Goal: Task Accomplishment & Management: Use online tool/utility

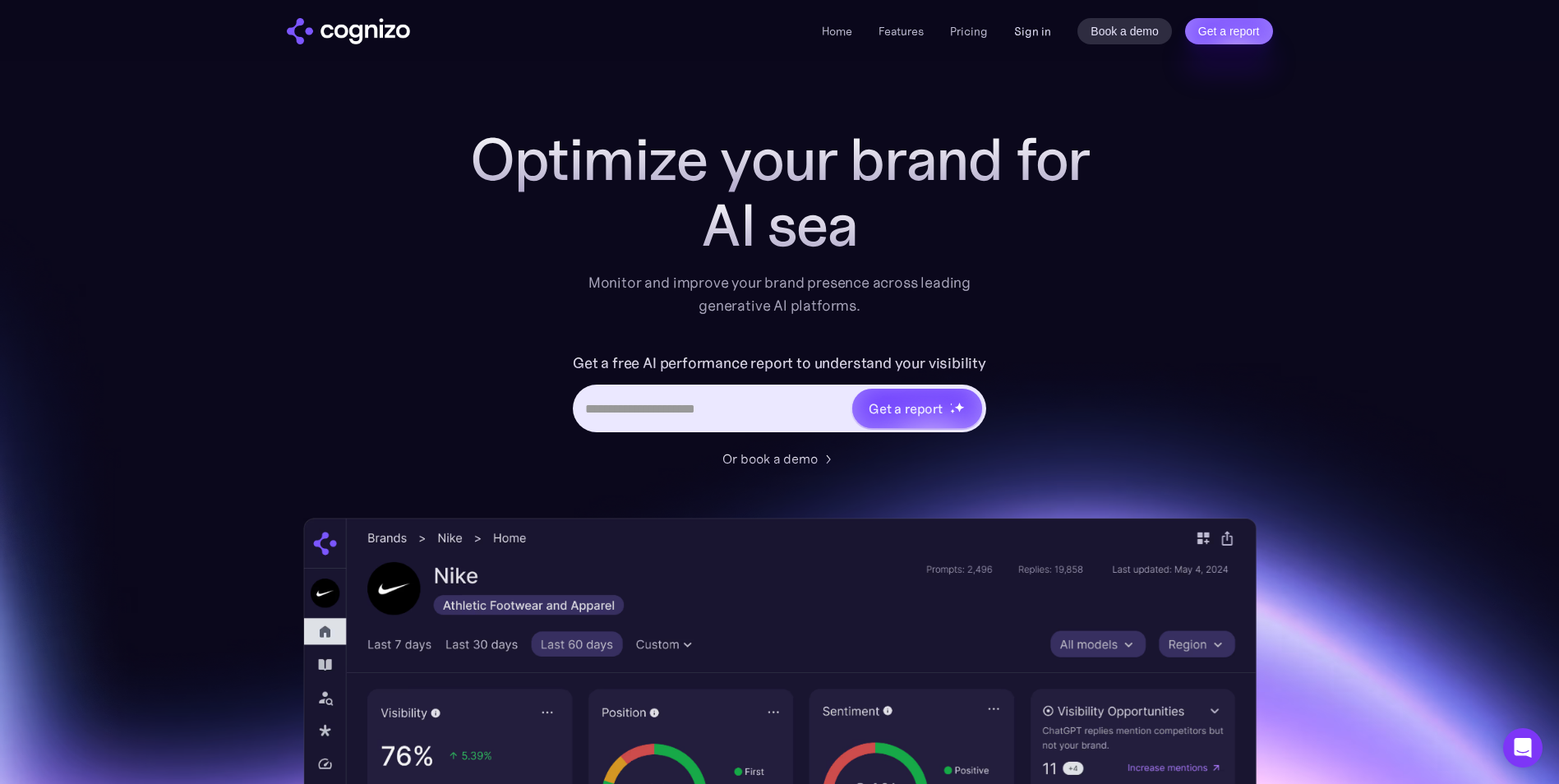
click at [1032, 30] on link "Sign in" at bounding box center [1032, 31] width 37 height 20
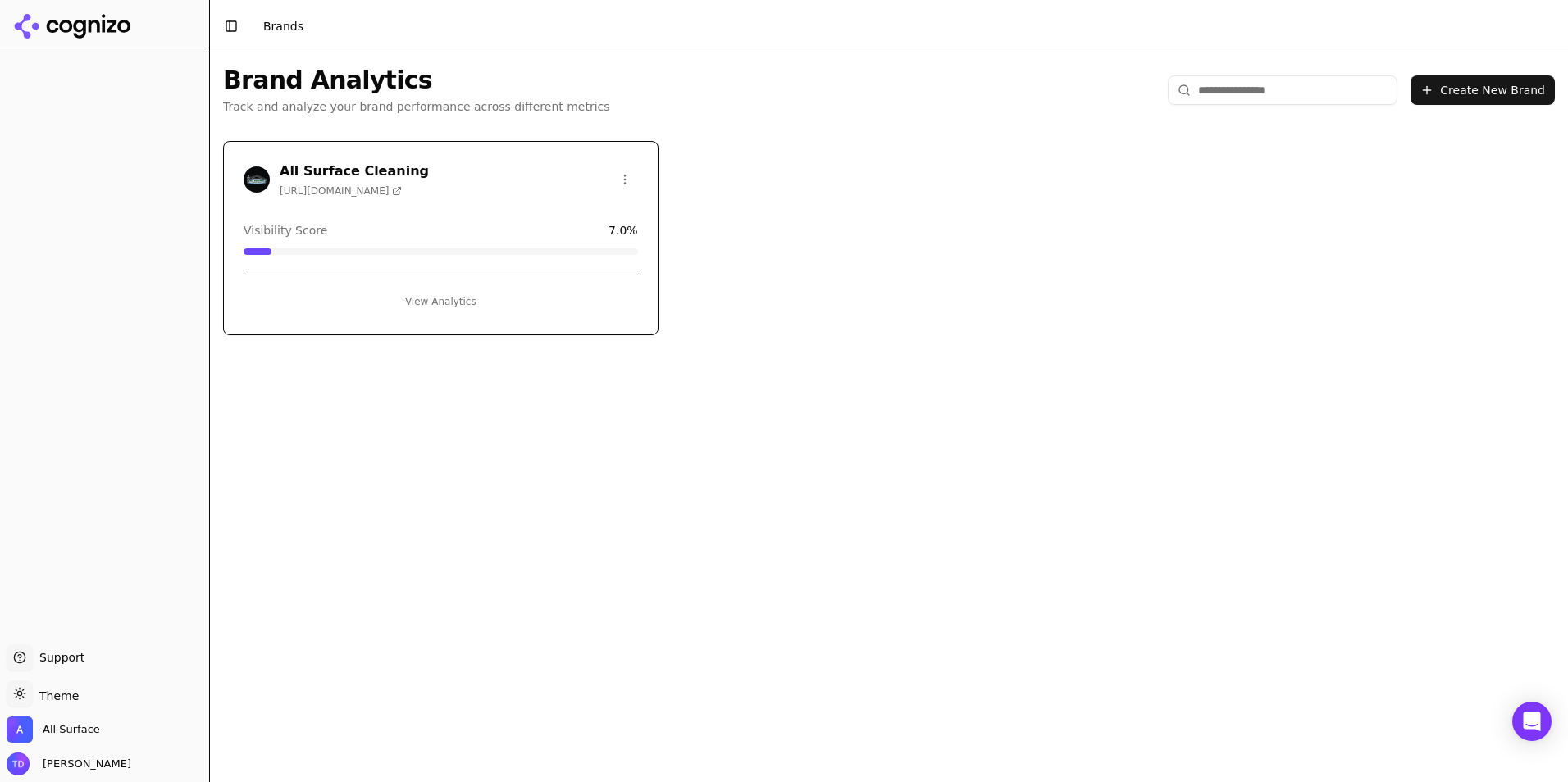
click at [408, 179] on h3 "All Surface Cleaning" at bounding box center [354, 171] width 149 height 20
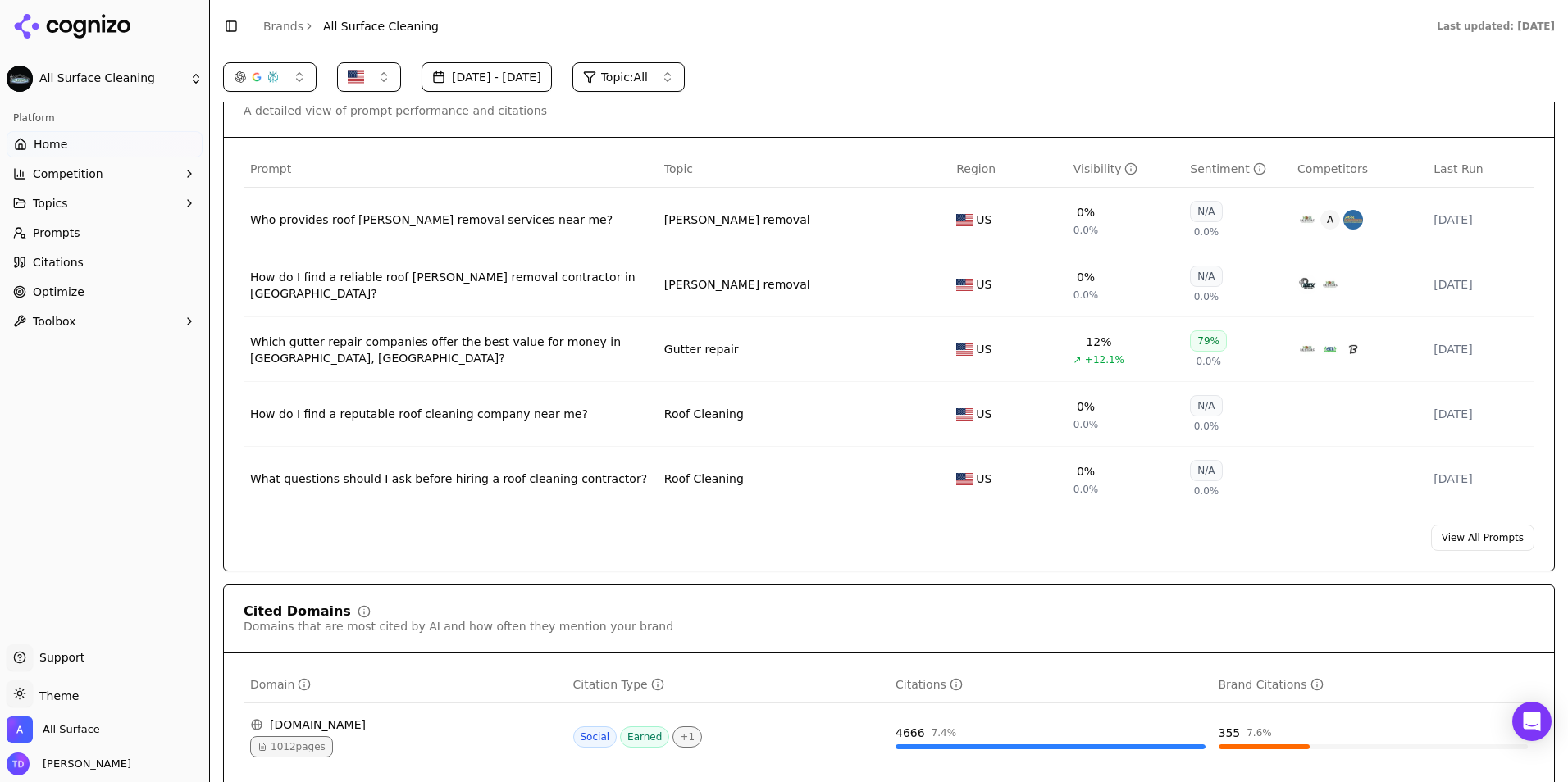
scroll to position [983, 0]
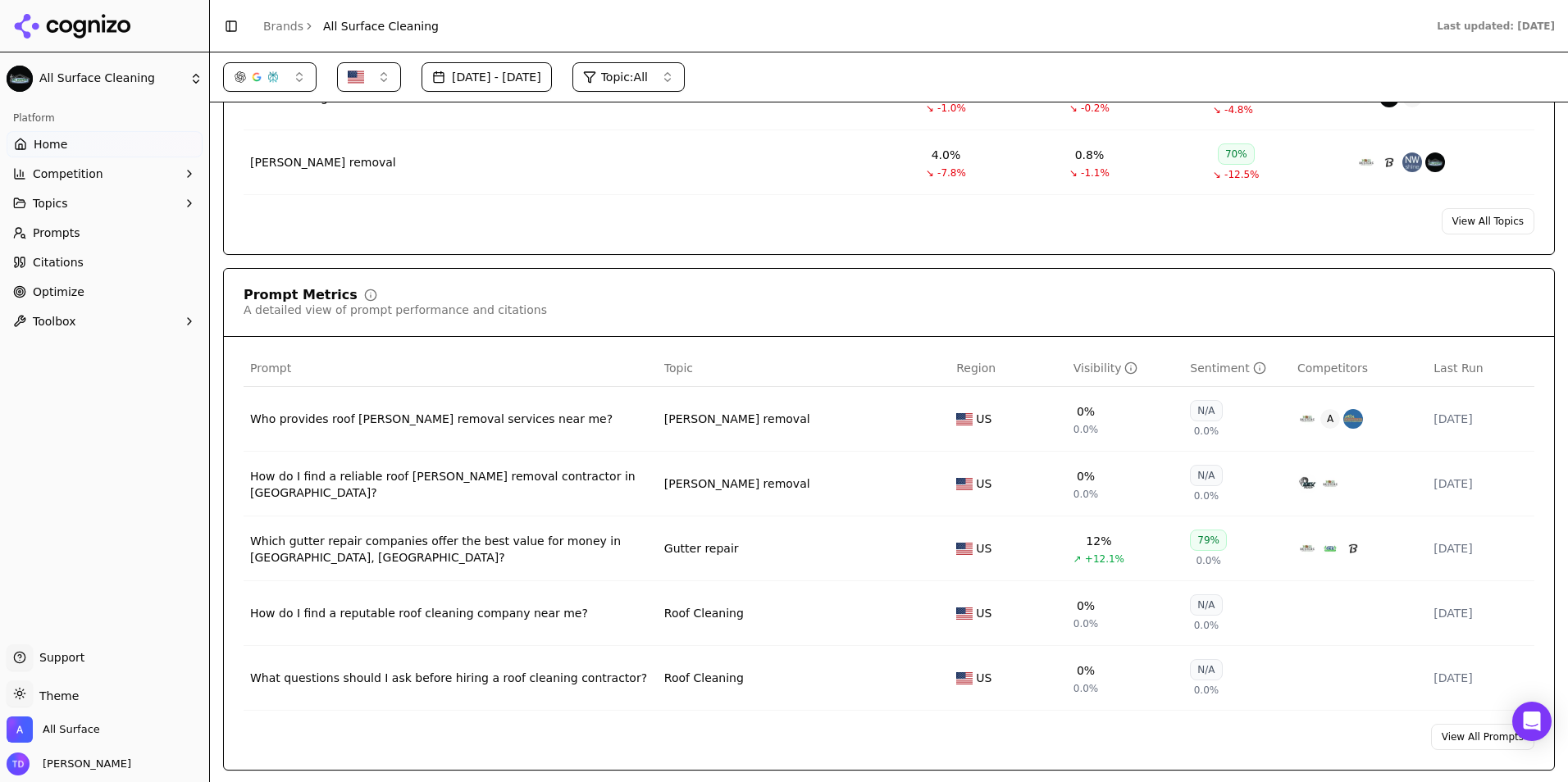
click at [75, 296] on span "Optimize" at bounding box center [58, 291] width 51 height 16
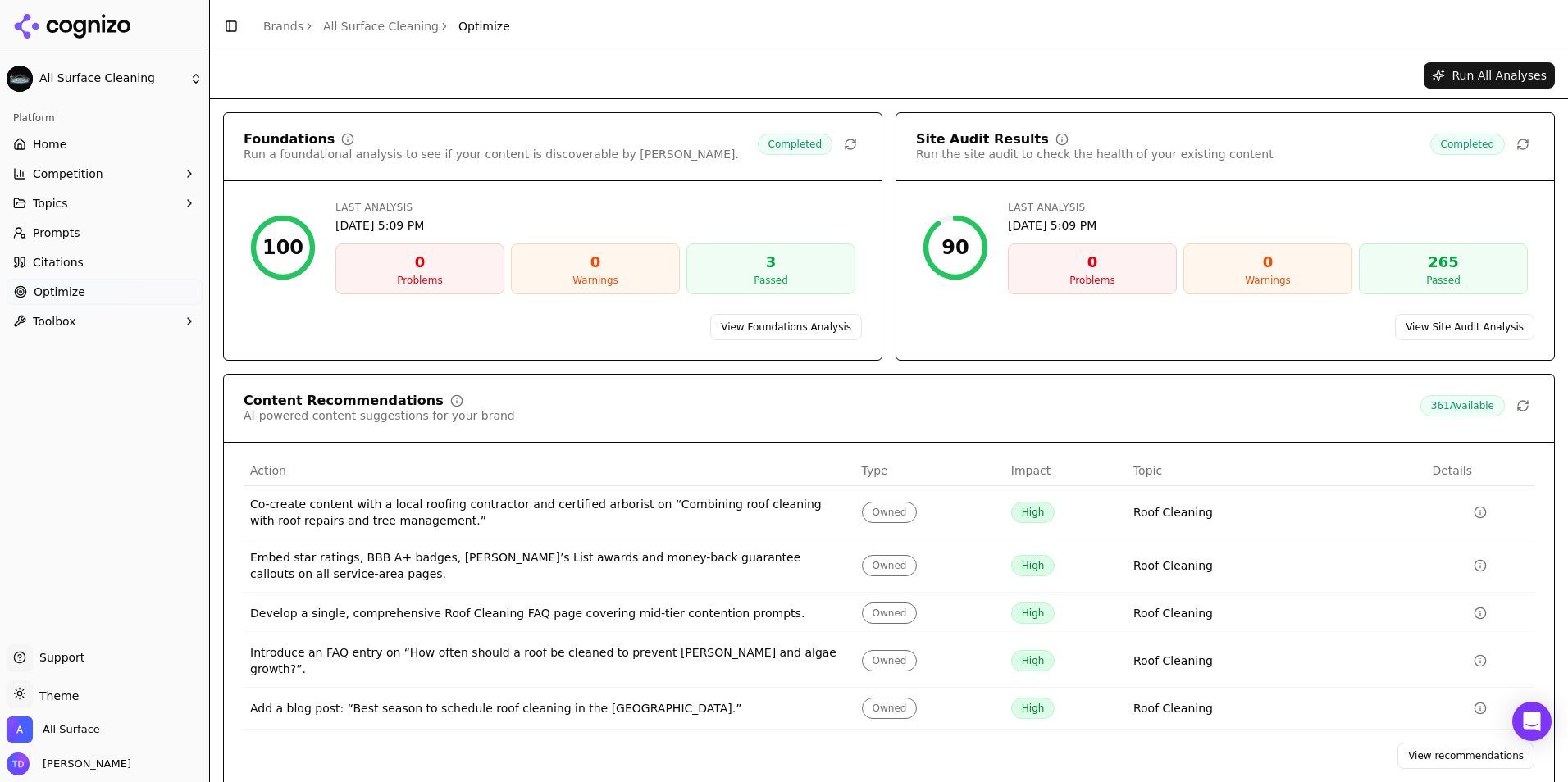
click at [1452, 330] on link "View Site Audit Analysis" at bounding box center [1464, 326] width 140 height 27
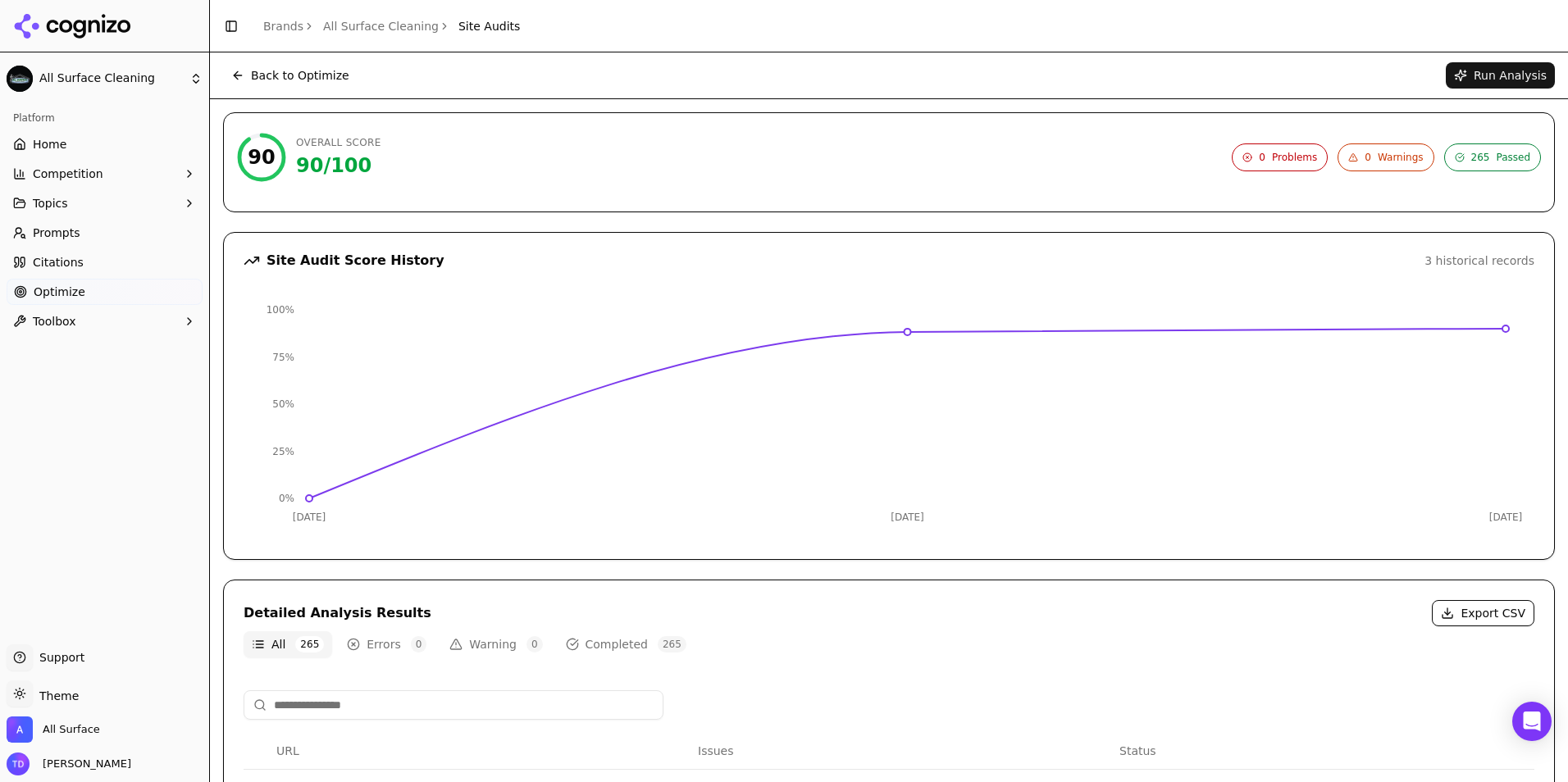
click at [117, 291] on link "Optimize" at bounding box center [105, 291] width 196 height 27
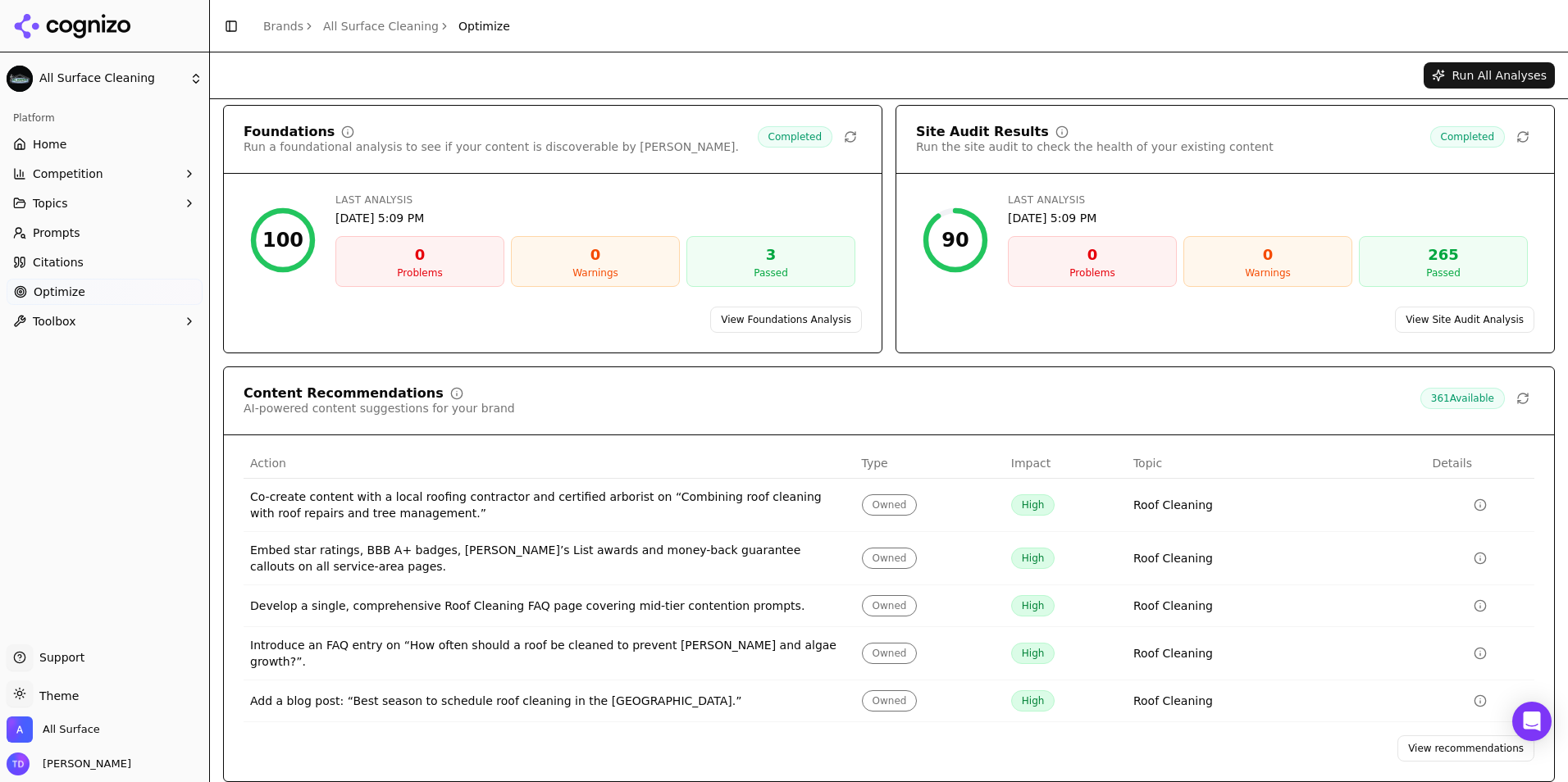
scroll to position [9, 0]
